Goal: Information Seeking & Learning: Learn about a topic

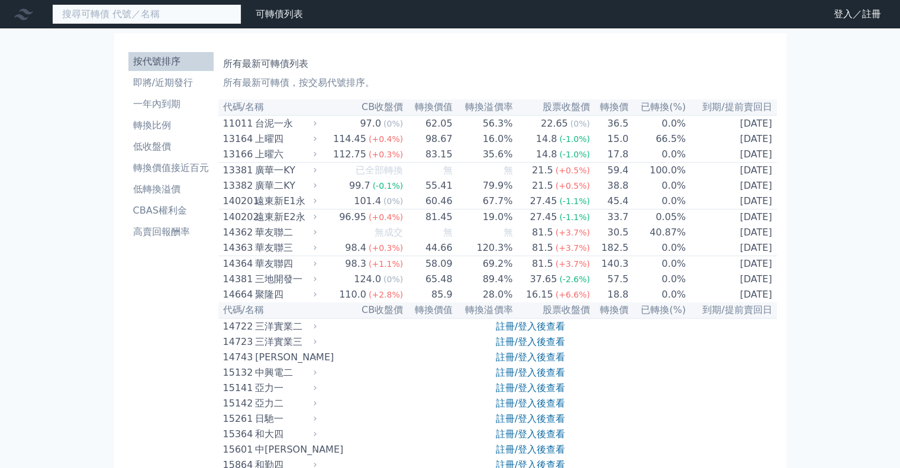
click at [104, 11] on input at bounding box center [146, 14] width 189 height 20
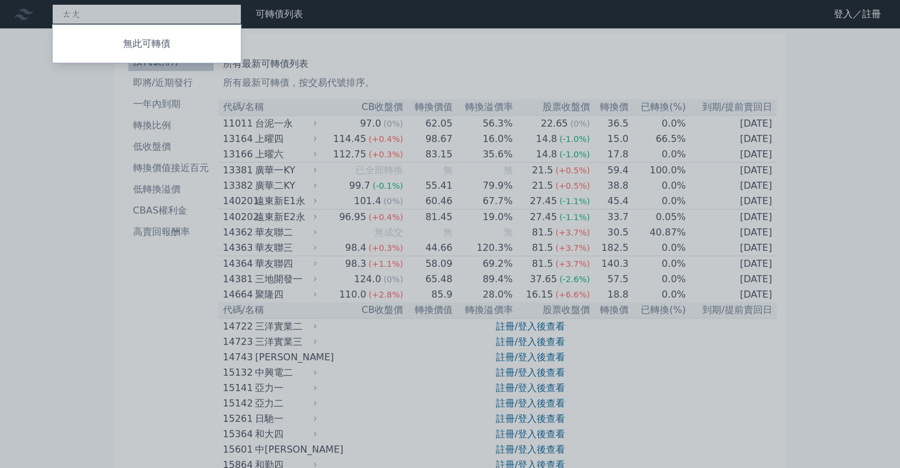
type input "[PERSON_NAME]"
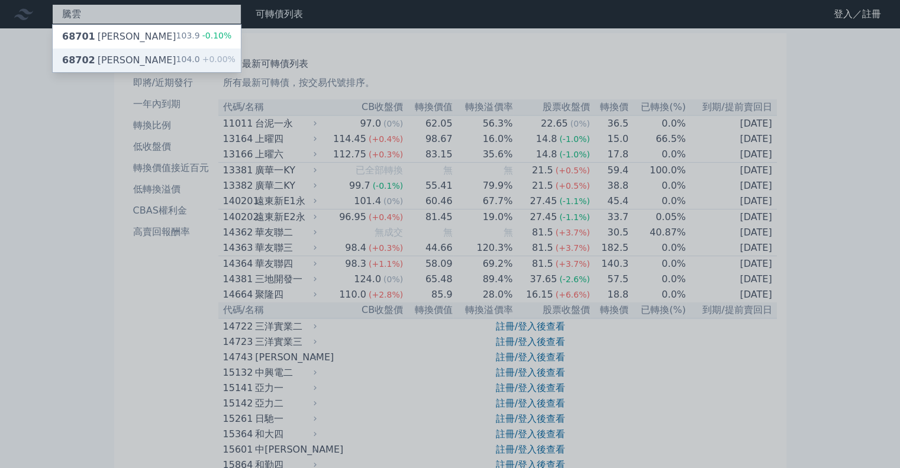
type input "騰雲"
click at [112, 58] on div "68702 [PERSON_NAME]" at bounding box center [119, 60] width 114 height 14
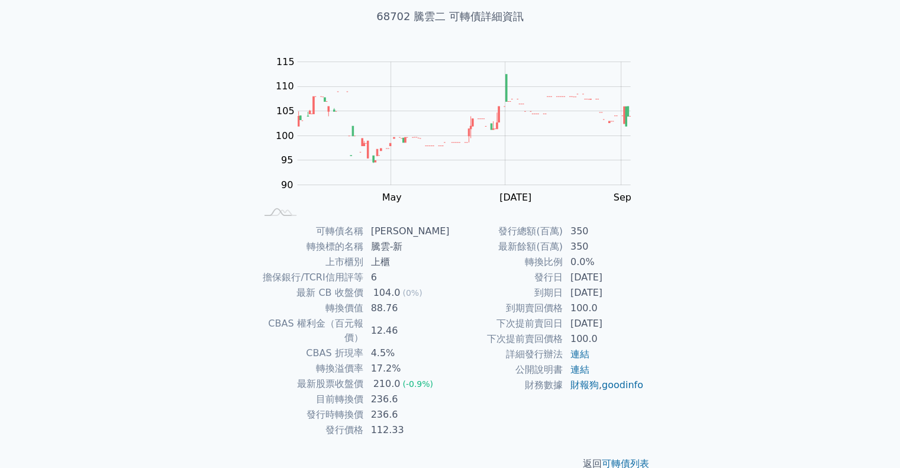
scroll to position [80, 0]
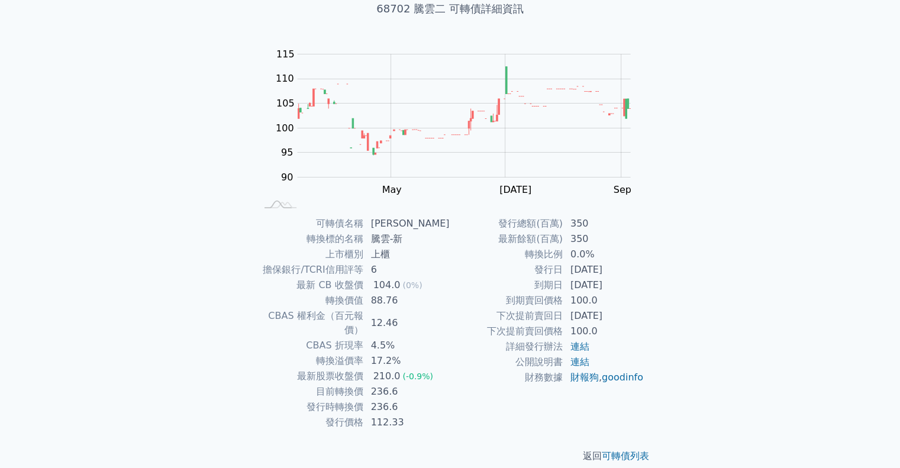
click at [772, 286] on div "可轉債列表 財務數據 可轉債列表 財務數據 登入／註冊 登入／註冊 可轉債列表 › 68702 騰雲二 68702 騰雲二 可轉債詳細資訊 Zoom Out …" at bounding box center [450, 201] width 900 height 562
click at [757, 268] on div "可轉債列表 財務數據 可轉債列表 財務數據 登入／註冊 登入／註冊 可轉債列表 › 68702 騰雲二 68702 騰雲二 可轉債詳細資訊 Zoom Out …" at bounding box center [450, 201] width 900 height 562
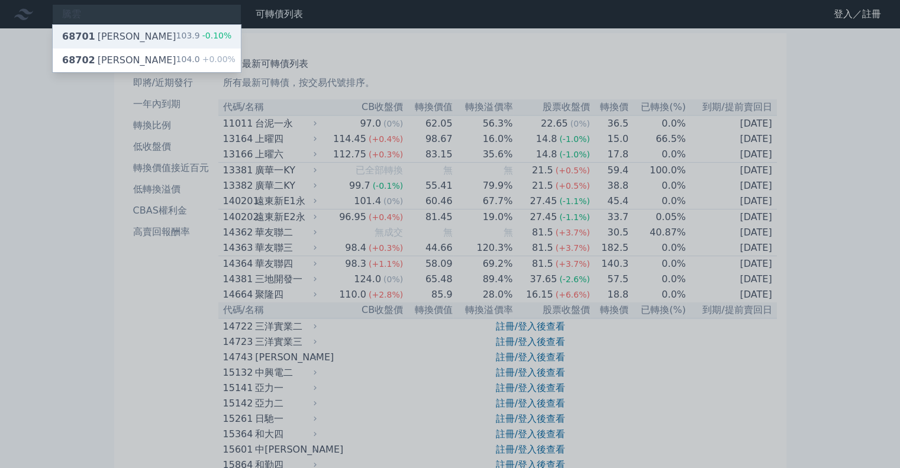
click at [127, 43] on div "68701 騰雲一 103.9 -0.10%" at bounding box center [147, 37] width 188 height 24
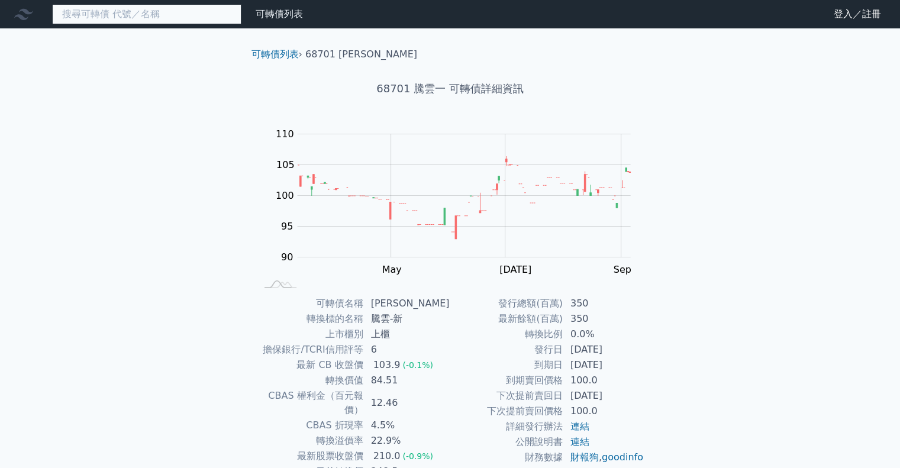
click at [192, 14] on input at bounding box center [146, 14] width 189 height 20
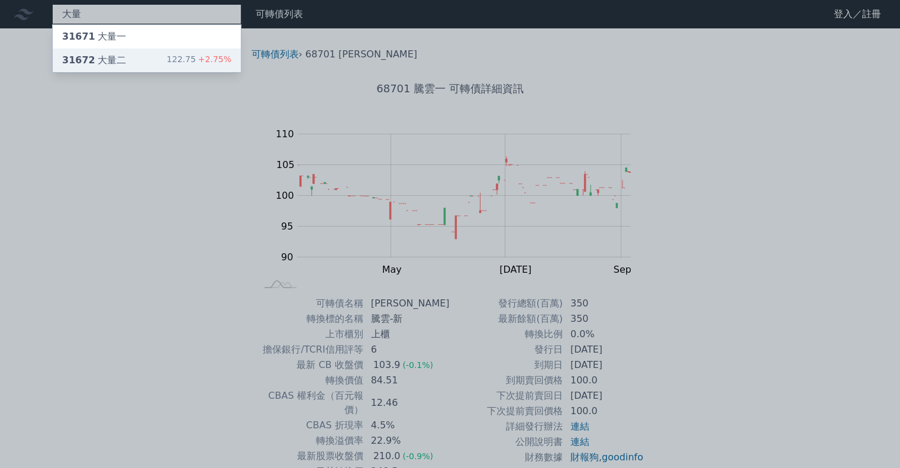
type input "大量"
click at [176, 59] on div "31672 大量二 122.75 +2.75%" at bounding box center [147, 61] width 188 height 24
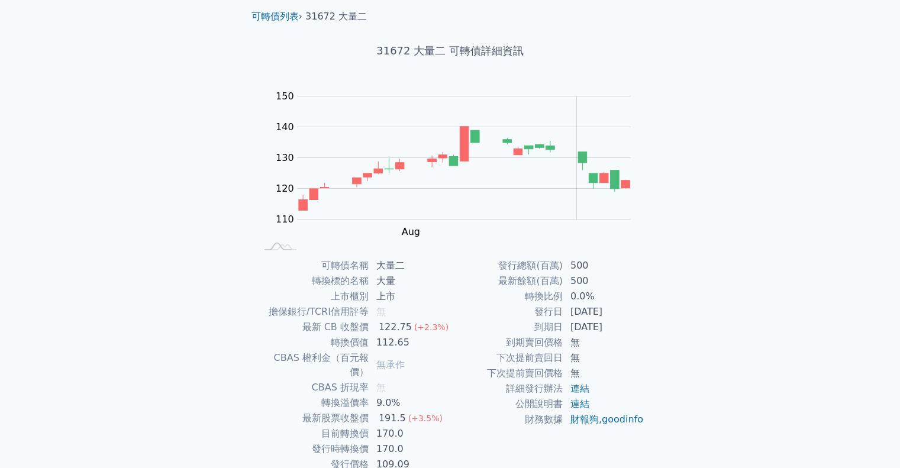
scroll to position [80, 0]
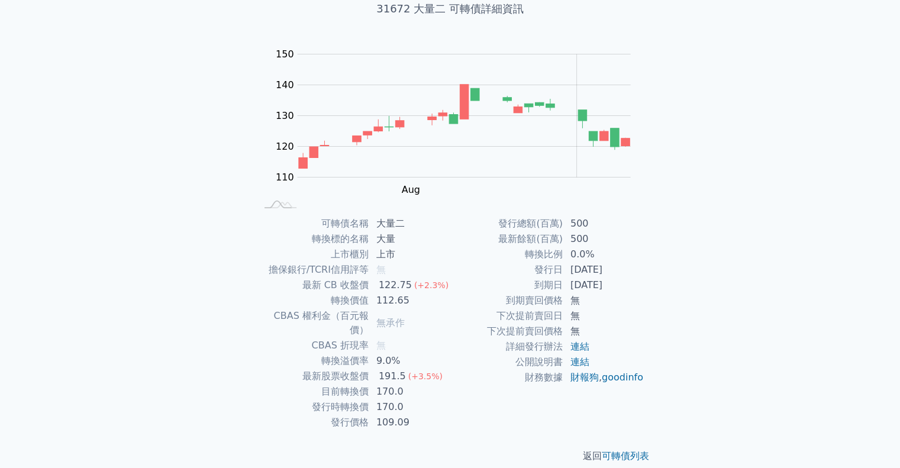
click at [76, 302] on div "可轉債列表 財務數據 可轉債列表 財務數據 登入／註冊 登入／註冊 可轉債列表 › 31672 大量二 31672 大量二 可轉債詳細資訊 Zoom Out …" at bounding box center [450, 201] width 900 height 562
